Goal: Check status: Check status

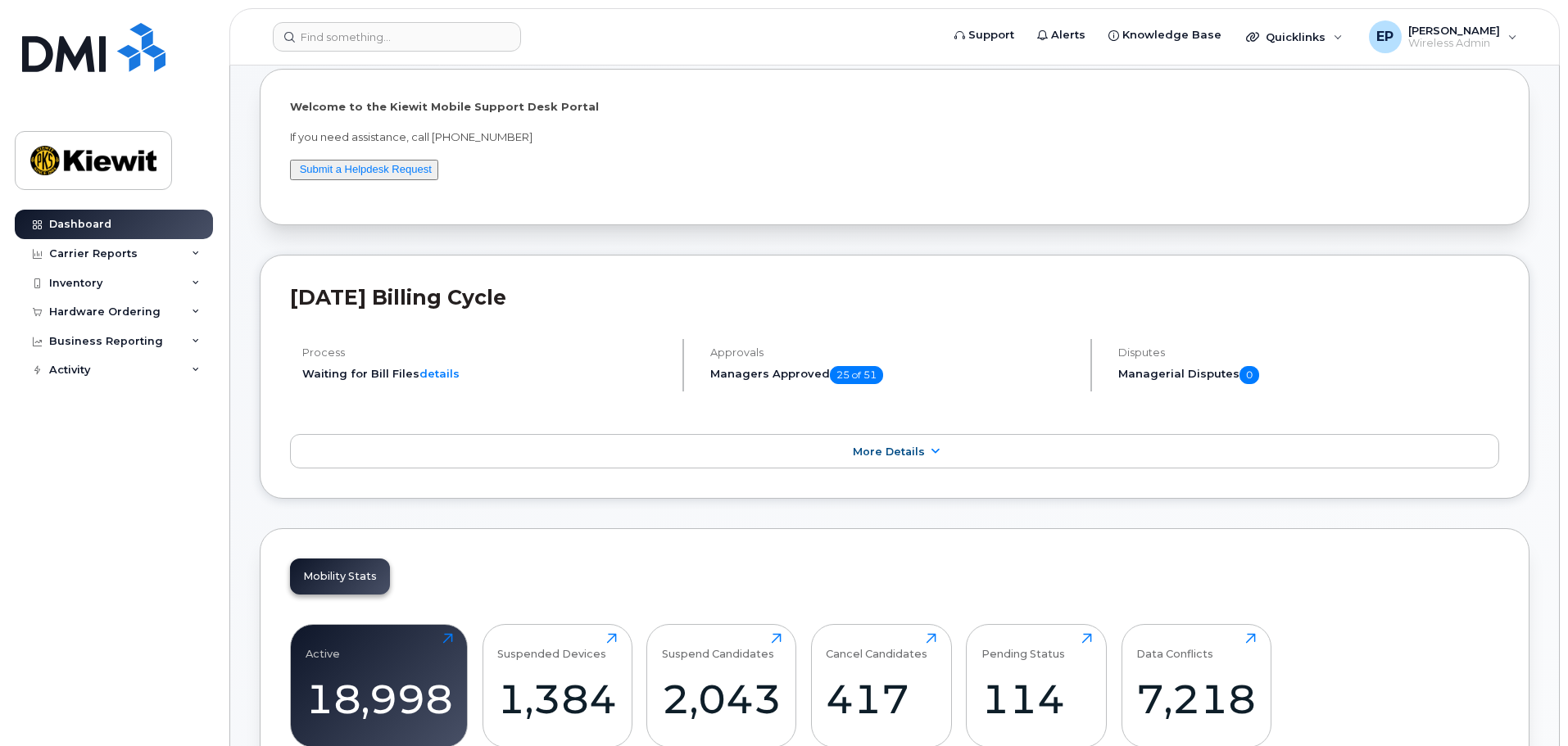
scroll to position [164, 0]
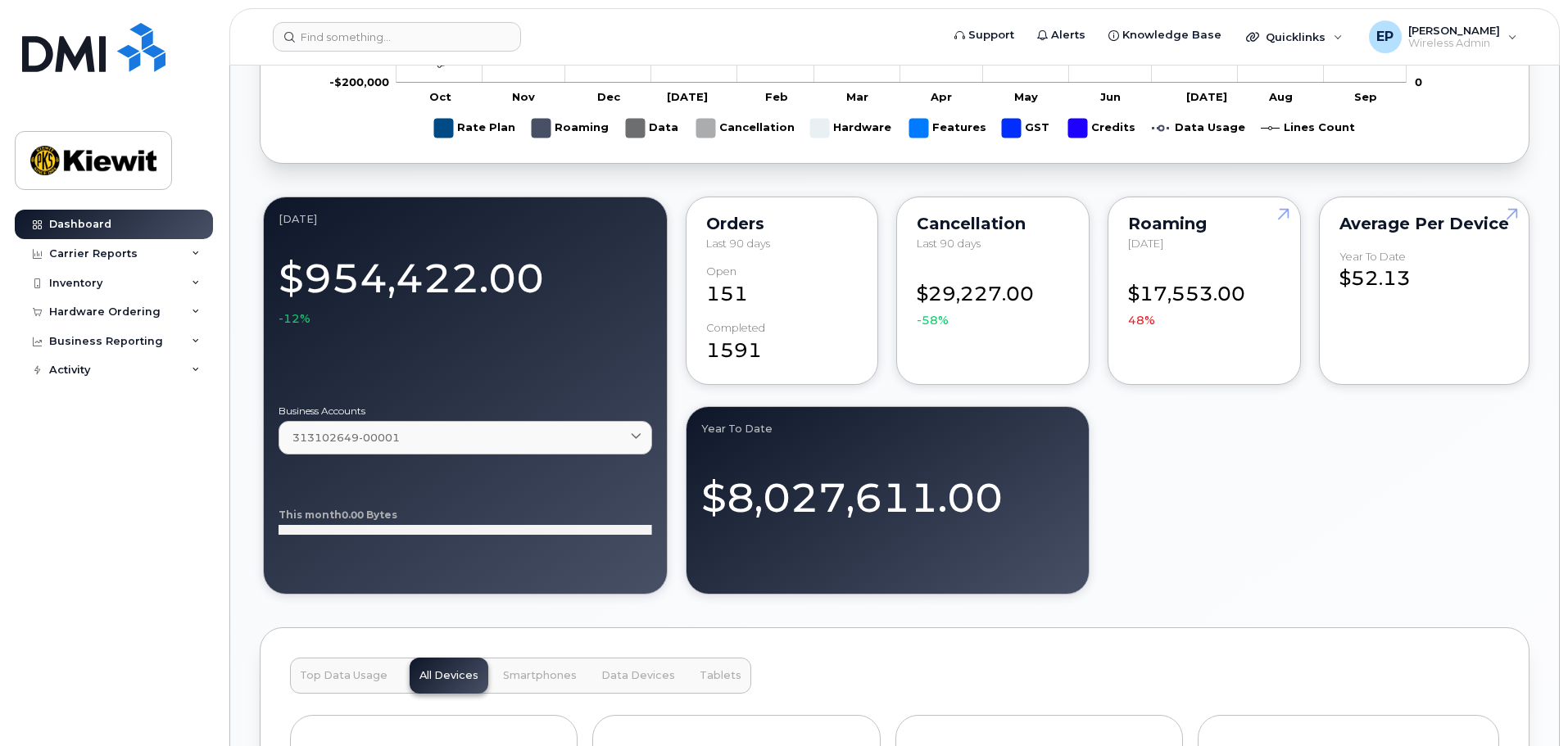
scroll to position [1393, 0]
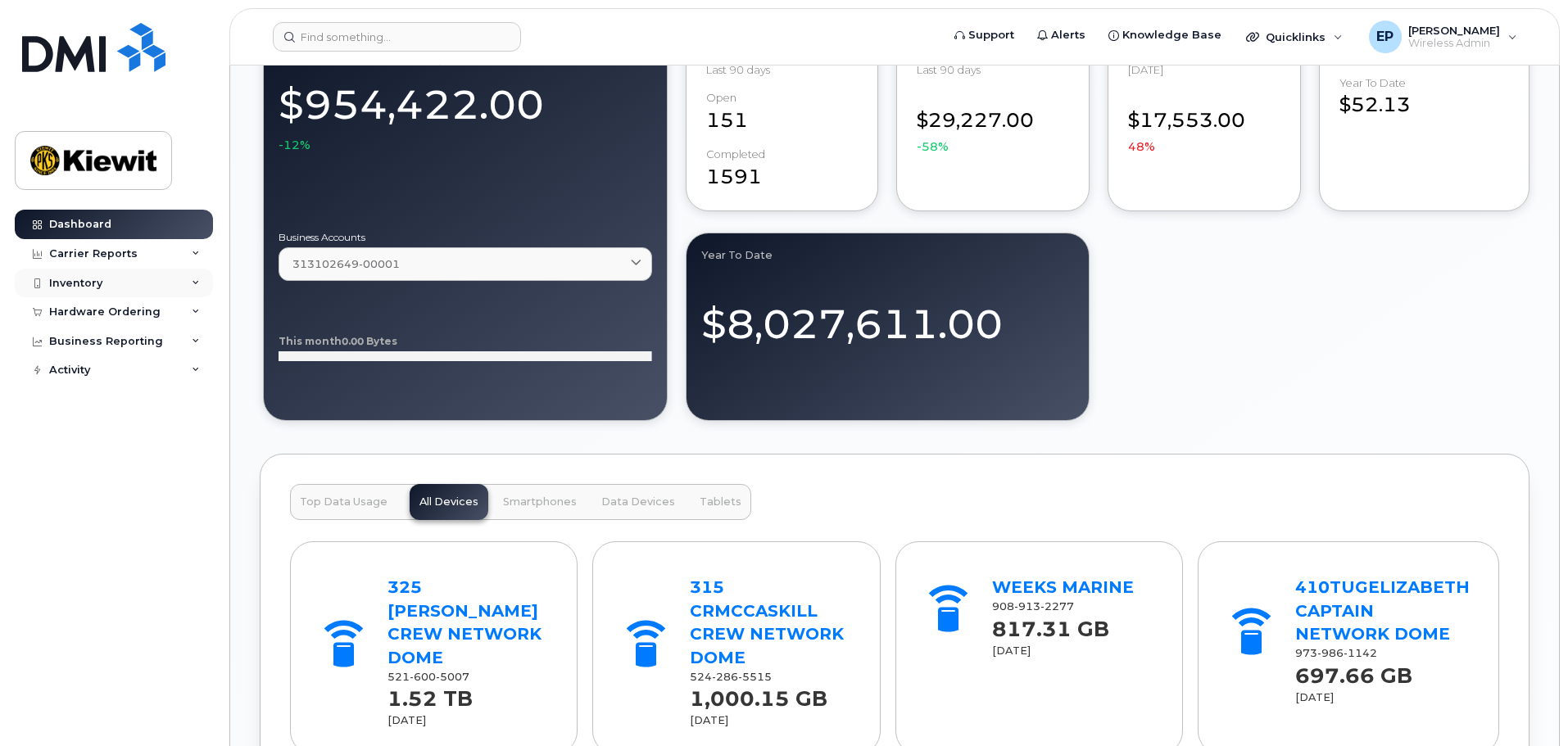
click at [101, 286] on div "Inventory" at bounding box center [113, 283] width 198 height 30
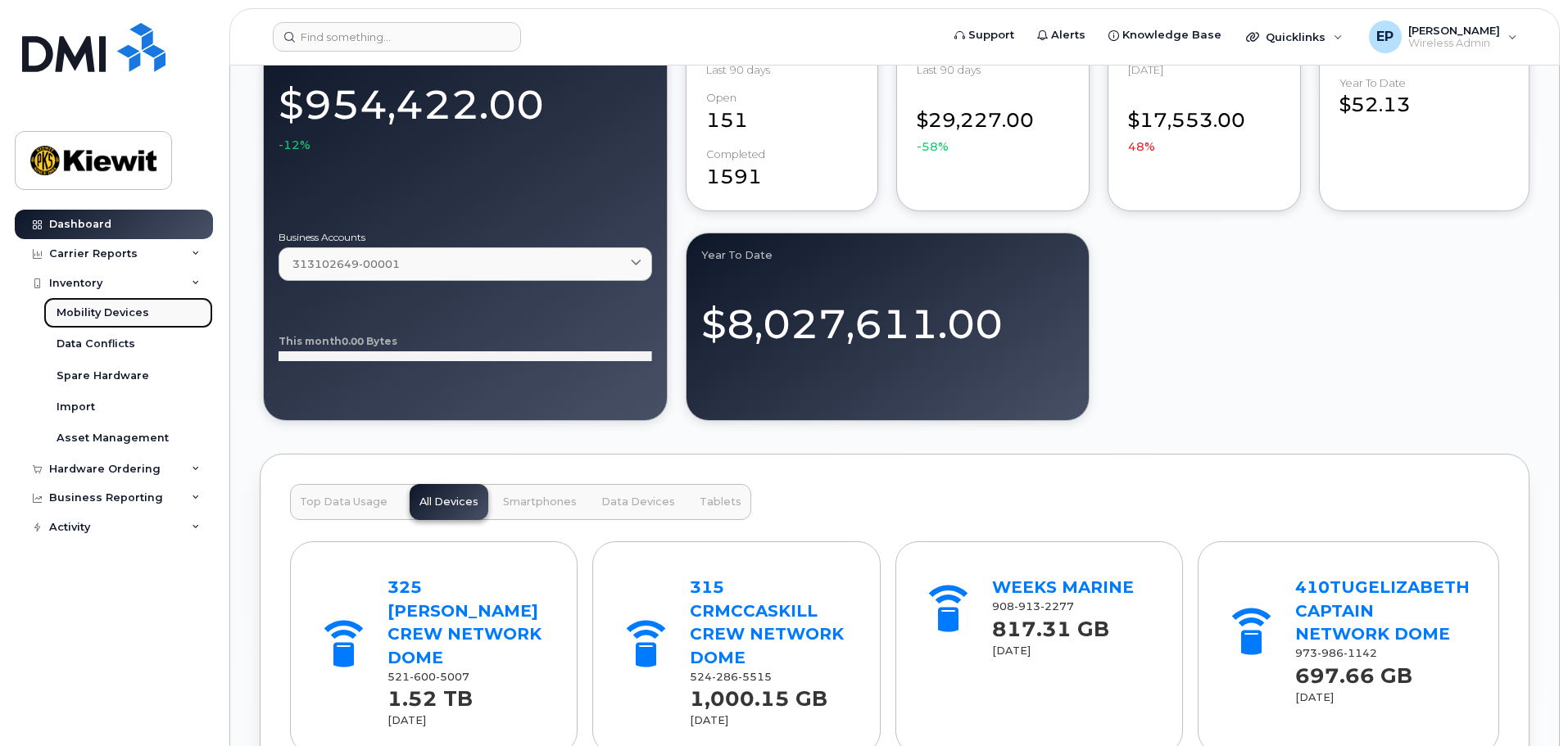
click at [126, 317] on div "Mobility Devices" at bounding box center [102, 313] width 92 height 15
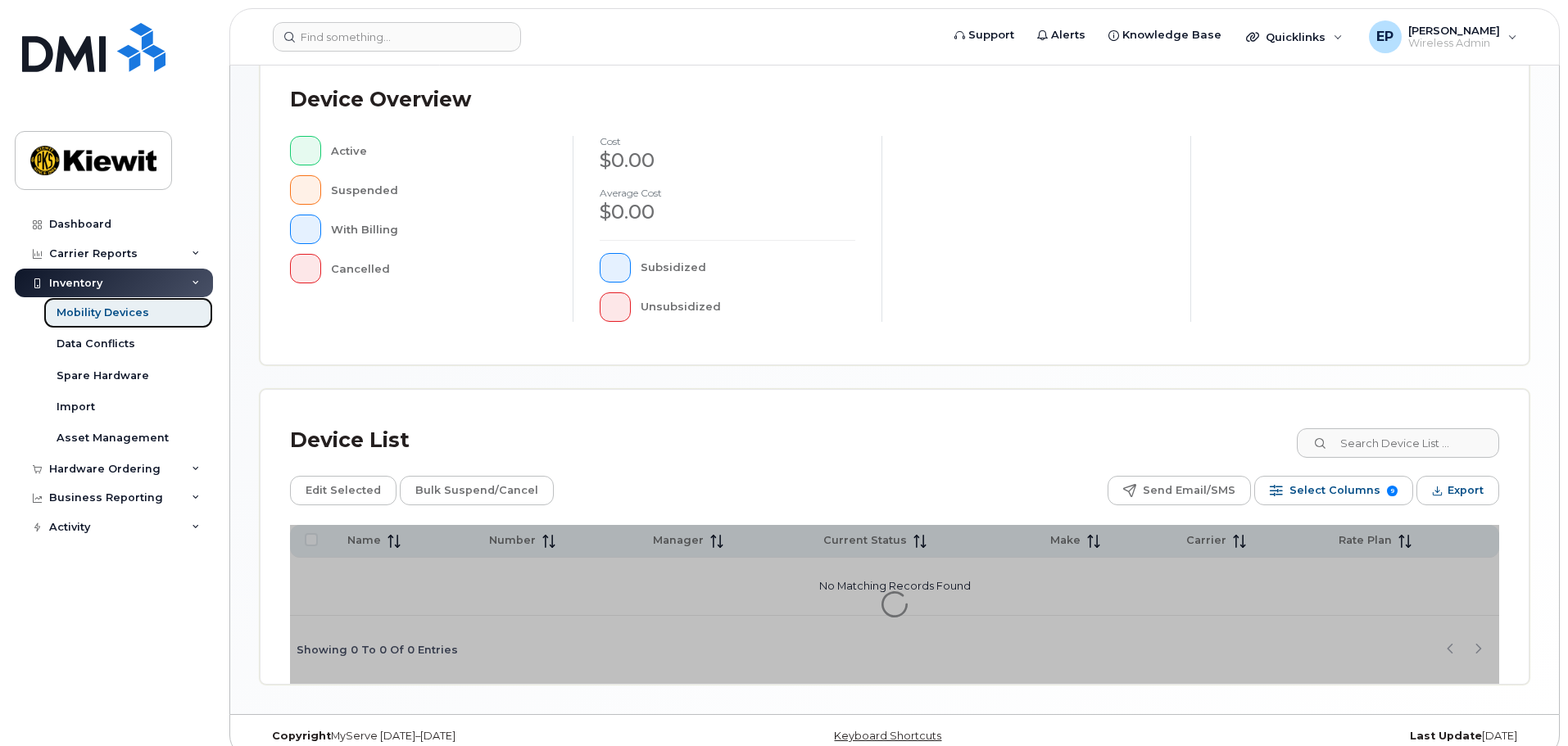
scroll to position [380, 0]
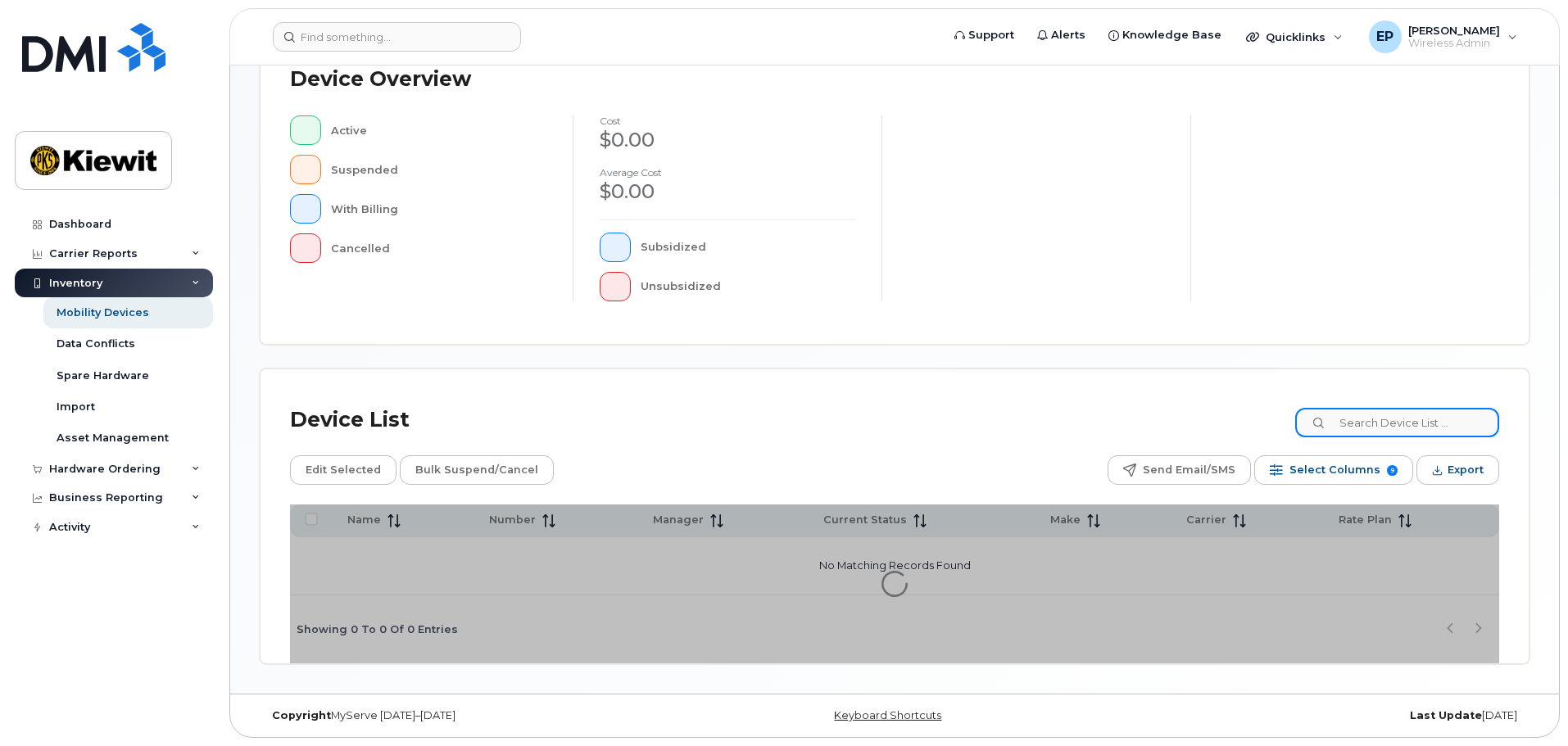
click at [1402, 428] on input at bounding box center [1397, 422] width 204 height 30
type input "erin duffy"
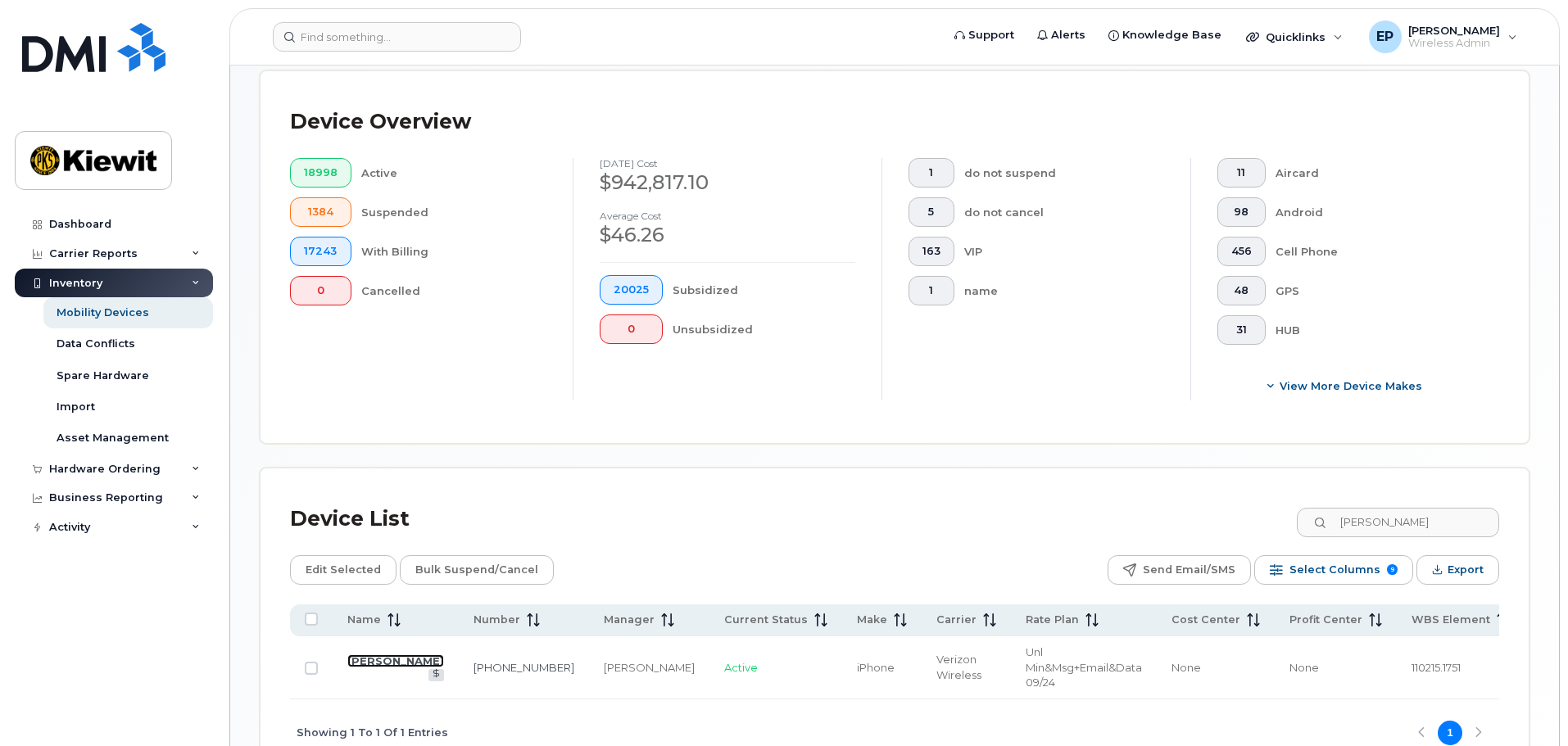
drag, startPoint x: 351, startPoint y: 657, endPoint x: 389, endPoint y: 640, distance: 41.6
click at [351, 657] on link "Erin Duffy" at bounding box center [395, 661] width 97 height 13
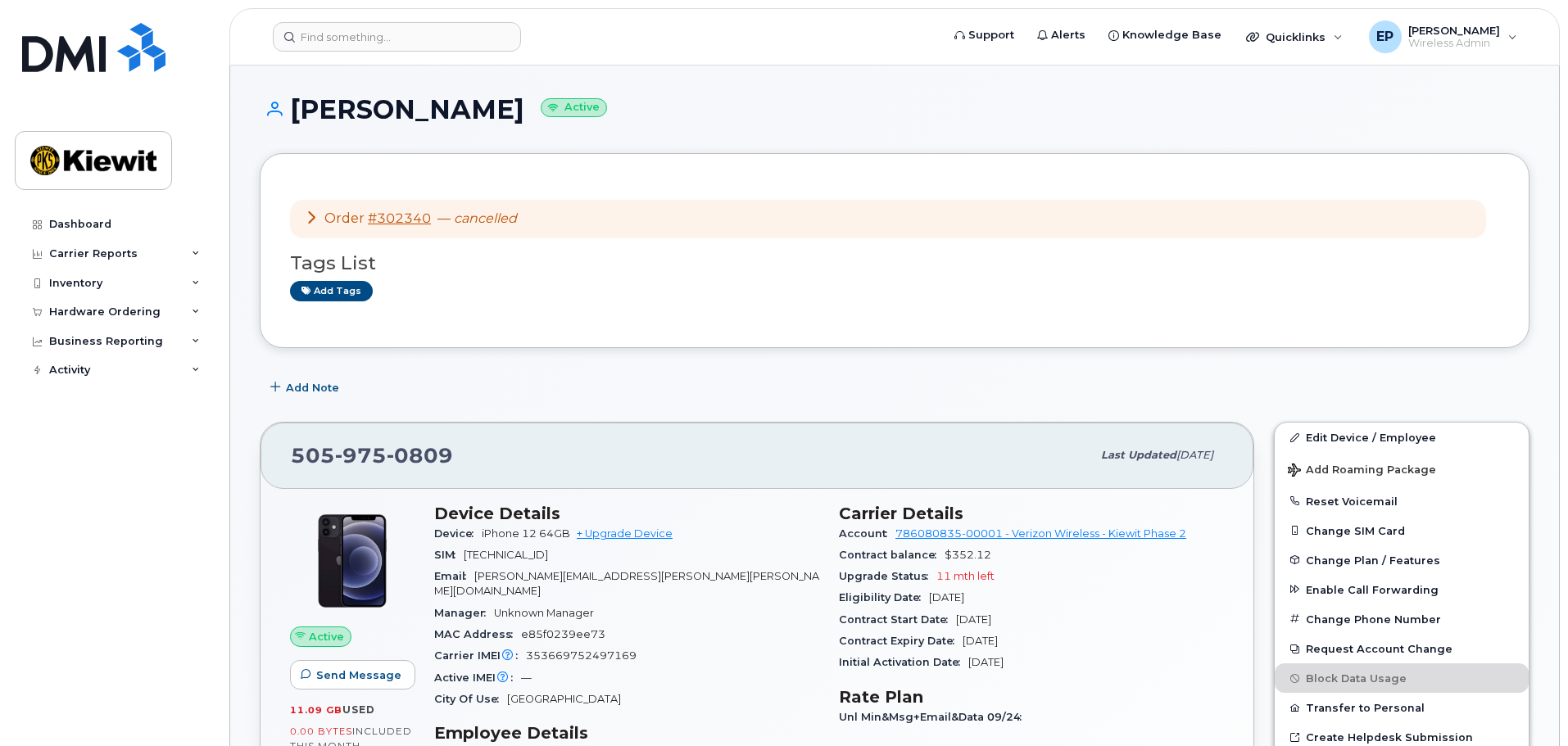
click at [307, 213] on icon at bounding box center [312, 217] width 13 height 13
